Goal: Obtain resource: Obtain resource

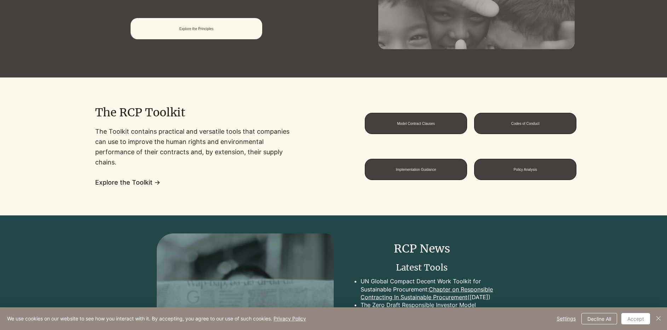
scroll to position [566, 0]
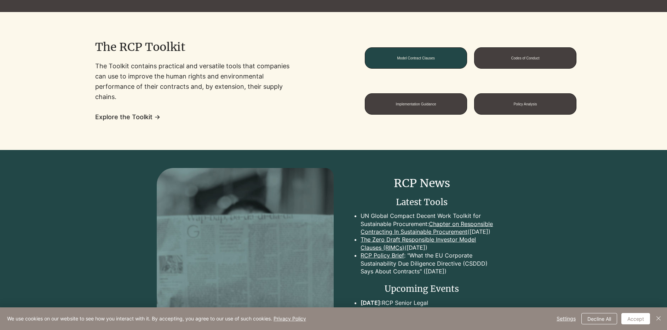
click at [397, 60] on span "Model Contract Clauses" at bounding box center [416, 58] width 38 height 4
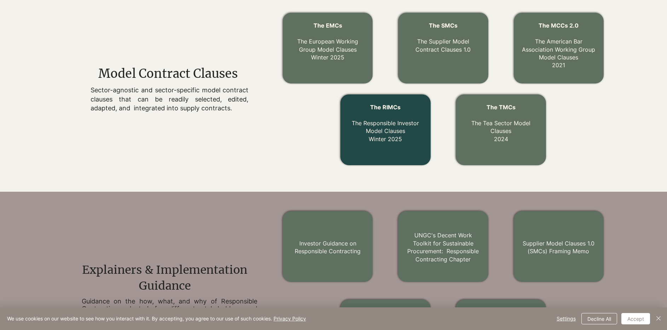
scroll to position [245, 0]
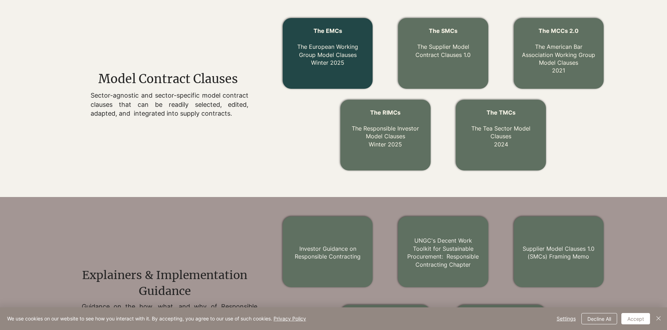
click at [331, 71] on div at bounding box center [328, 53] width 90 height 71
click at [336, 53] on link "The EMCs The European Working Group Model Clauses Winter 2025" at bounding box center [327, 46] width 61 height 39
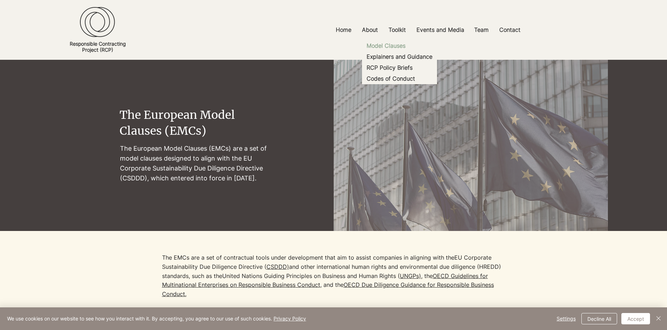
click at [384, 47] on p "Model Clauses" at bounding box center [386, 45] width 45 height 11
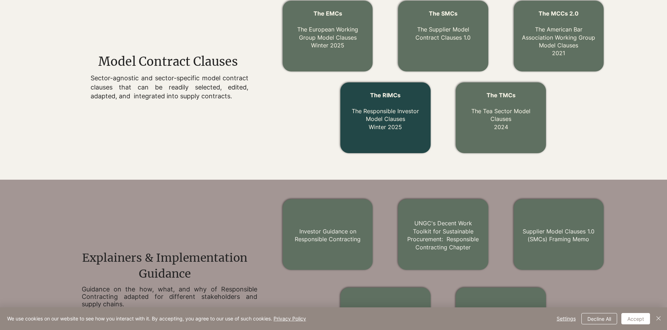
scroll to position [245, 0]
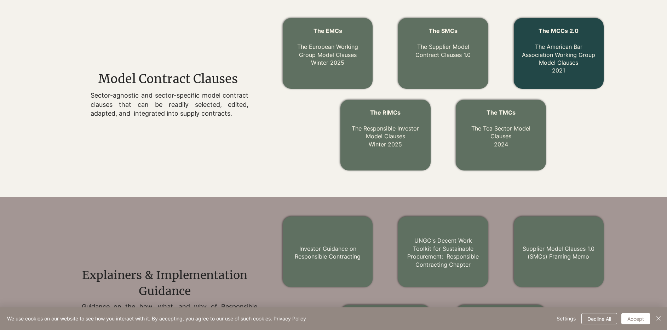
click at [553, 46] on link "The MCCs 2.0 The American Bar Association Working Group Model Clauses 2021" at bounding box center [558, 50] width 73 height 47
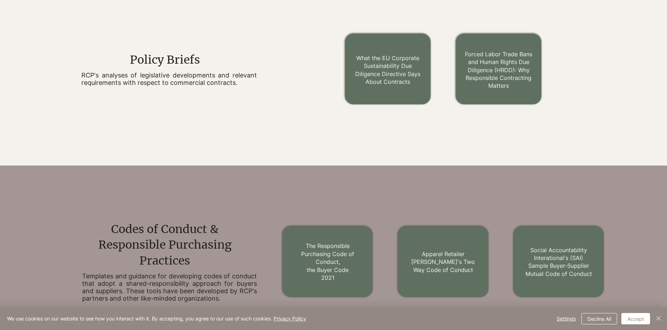
scroll to position [669, 0]
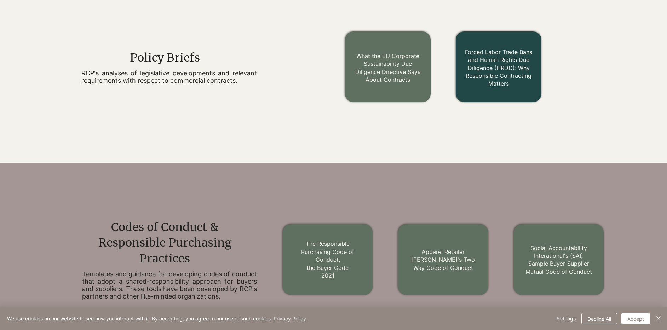
click at [519, 74] on link "Forced Labor Trade Bans and Human Rights Due Diligence (HRDD): Why Responsible …" at bounding box center [498, 67] width 67 height 39
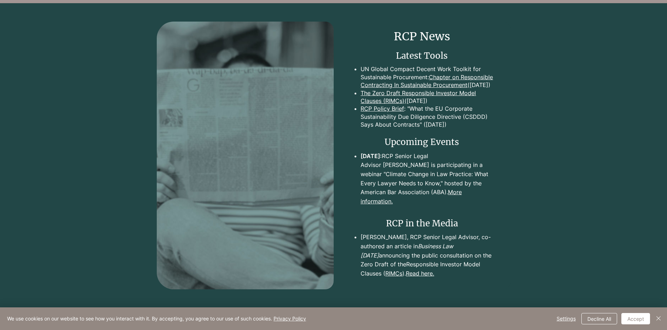
scroll to position [1010, 0]
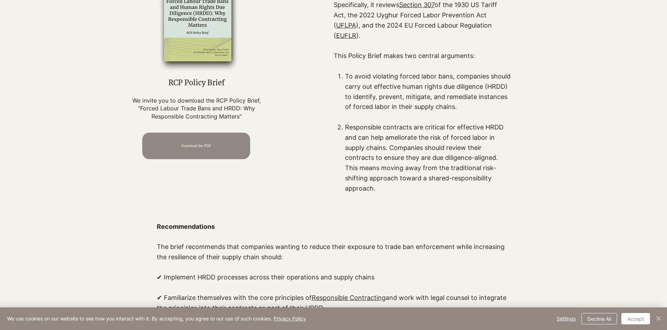
scroll to position [319, 0]
